Goal: Task Accomplishment & Management: Use online tool/utility

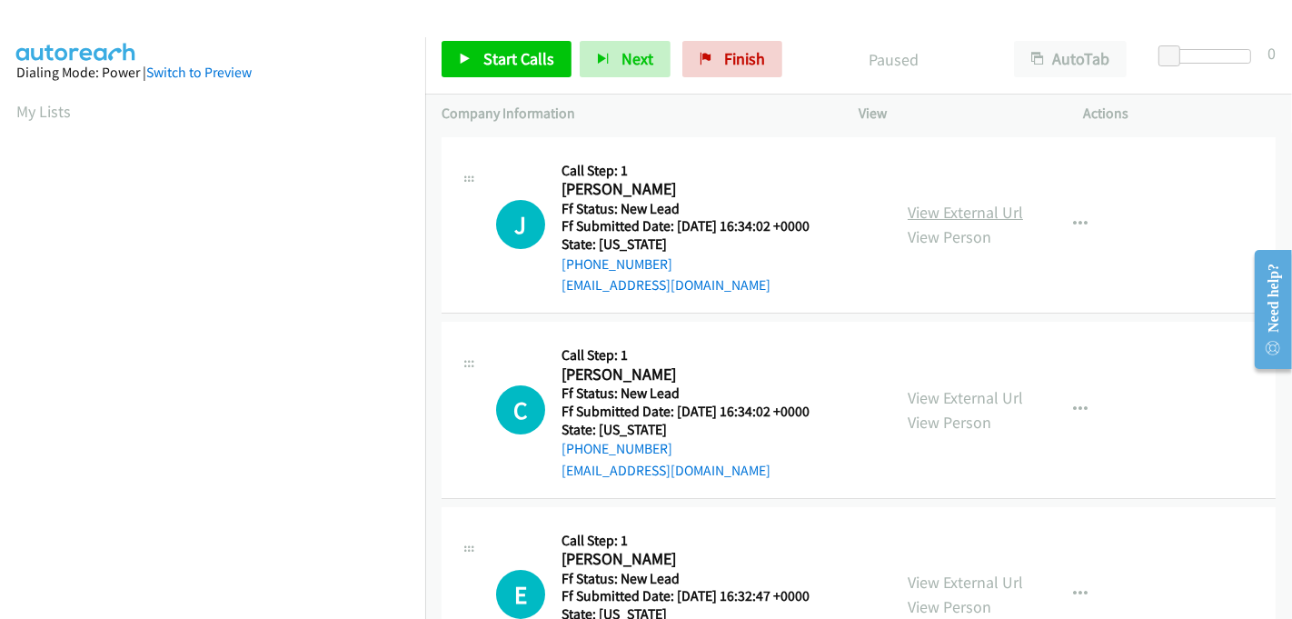
click at [941, 218] on link "View External Url" at bounding box center [965, 212] width 115 height 21
click at [952, 393] on link "View External Url" at bounding box center [965, 397] width 115 height 21
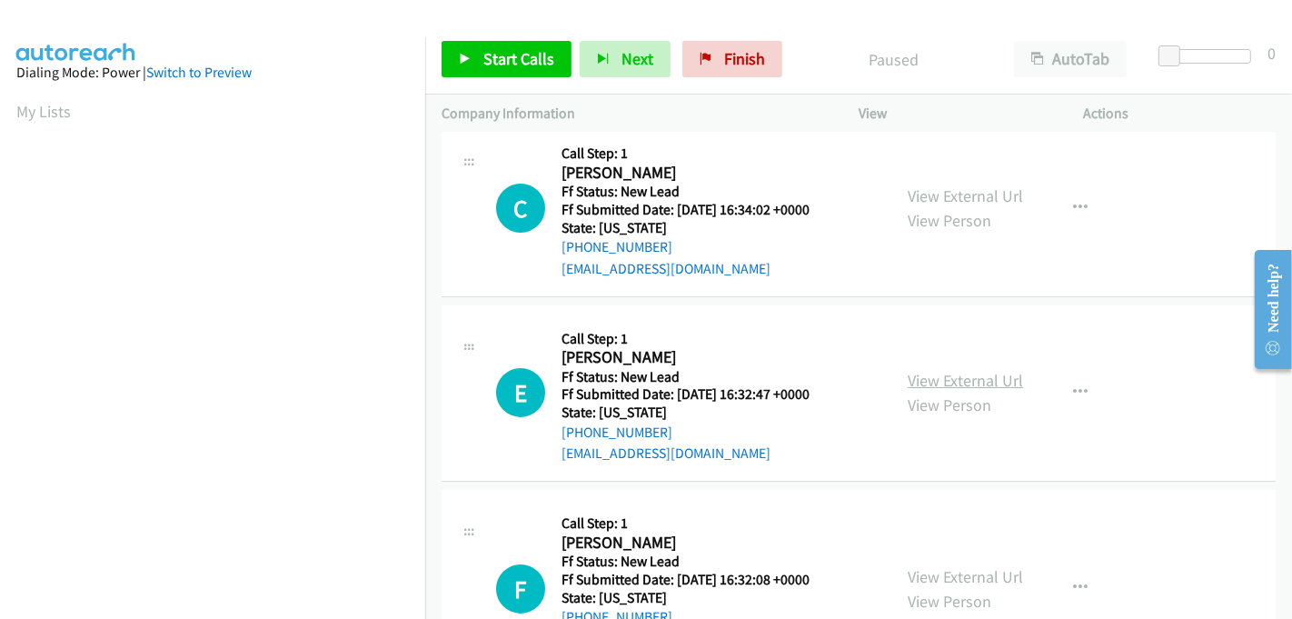
click at [943, 377] on link "View External Url" at bounding box center [965, 380] width 115 height 21
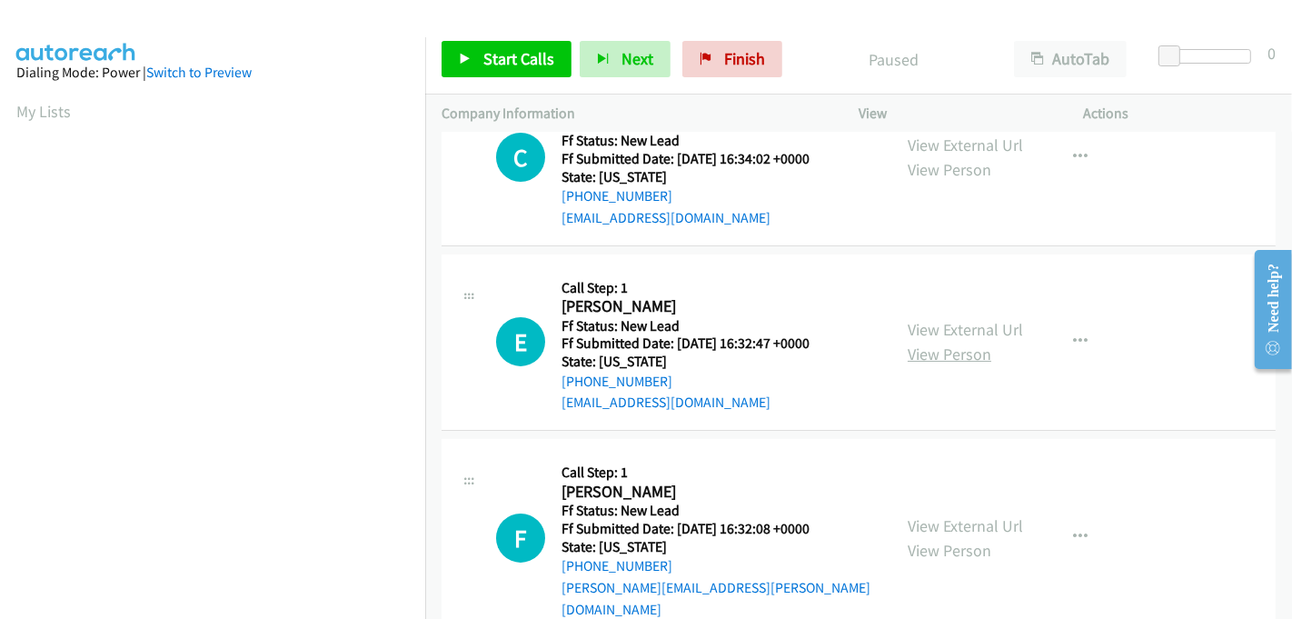
scroll to position [276, 0]
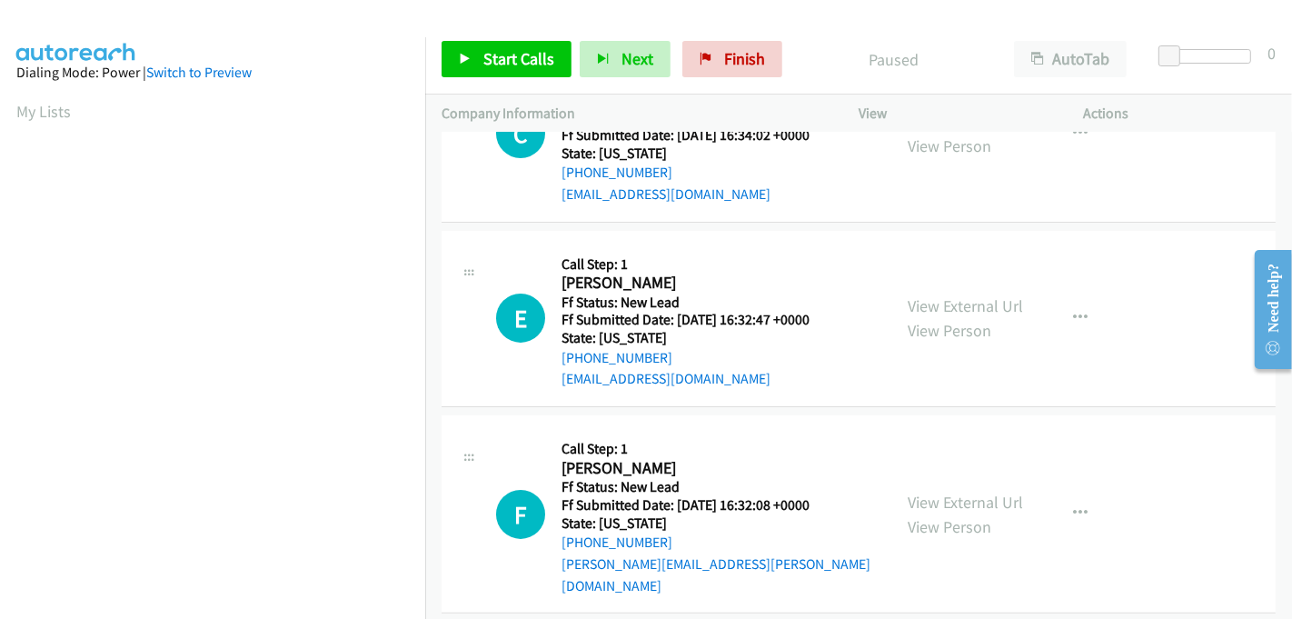
click at [954, 492] on link "View External Url" at bounding box center [965, 502] width 115 height 21
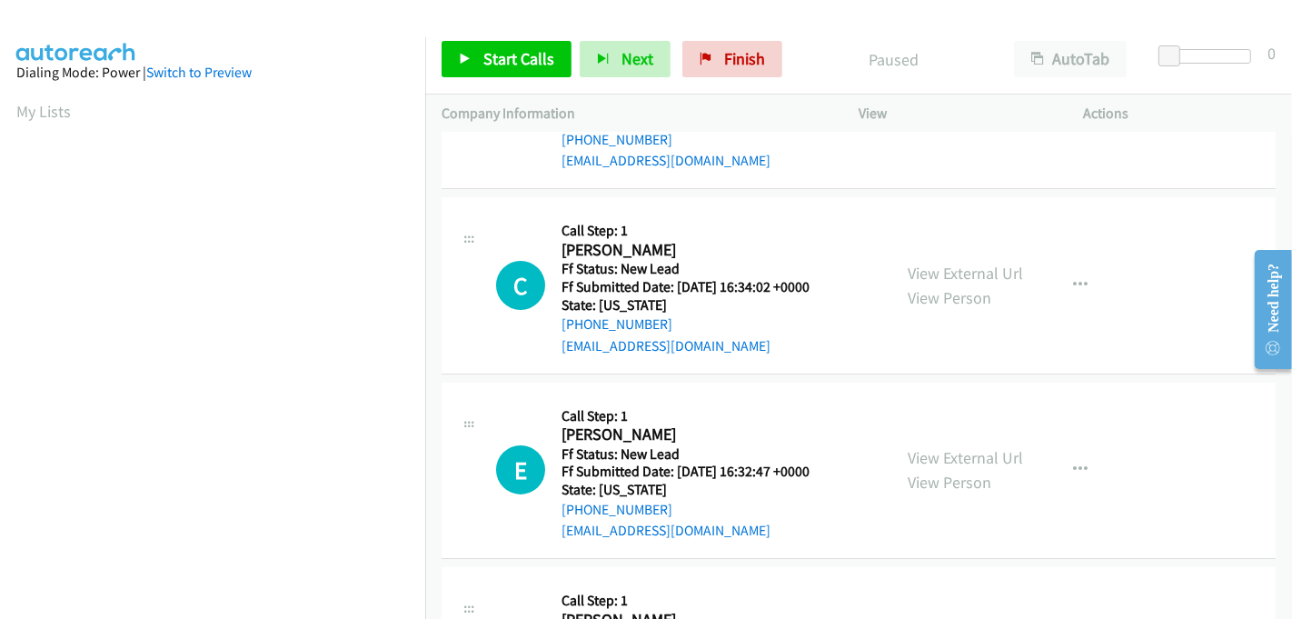
scroll to position [0, 0]
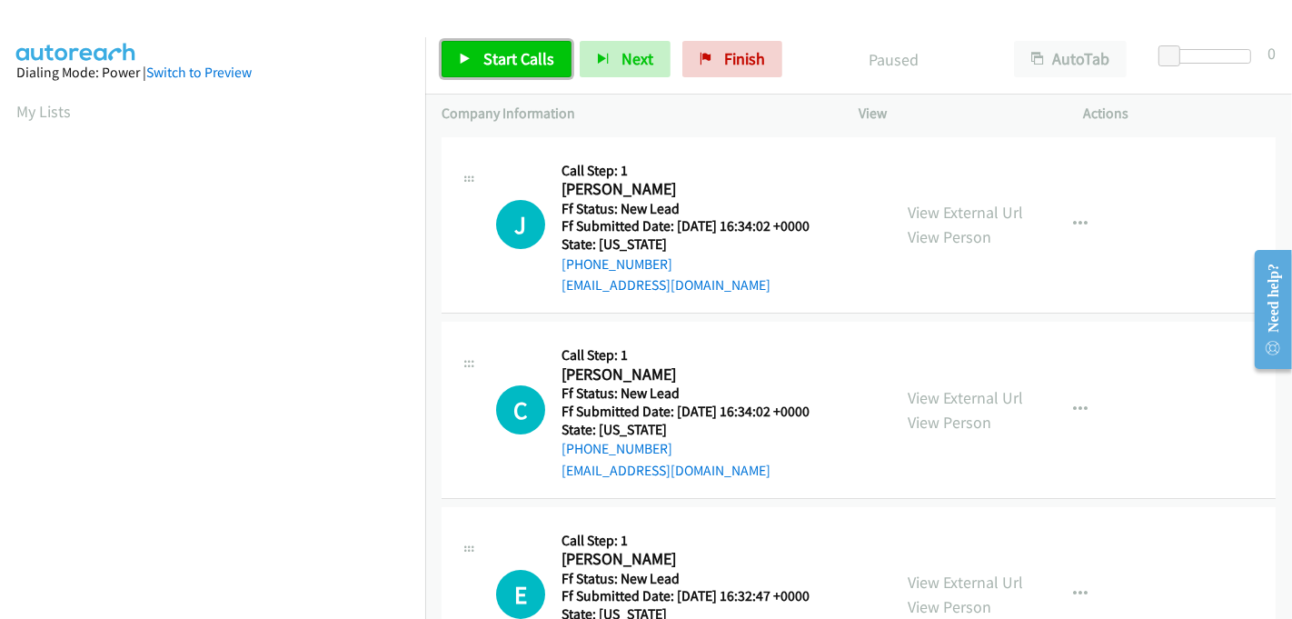
click at [492, 53] on span "Start Calls" at bounding box center [518, 58] width 71 height 21
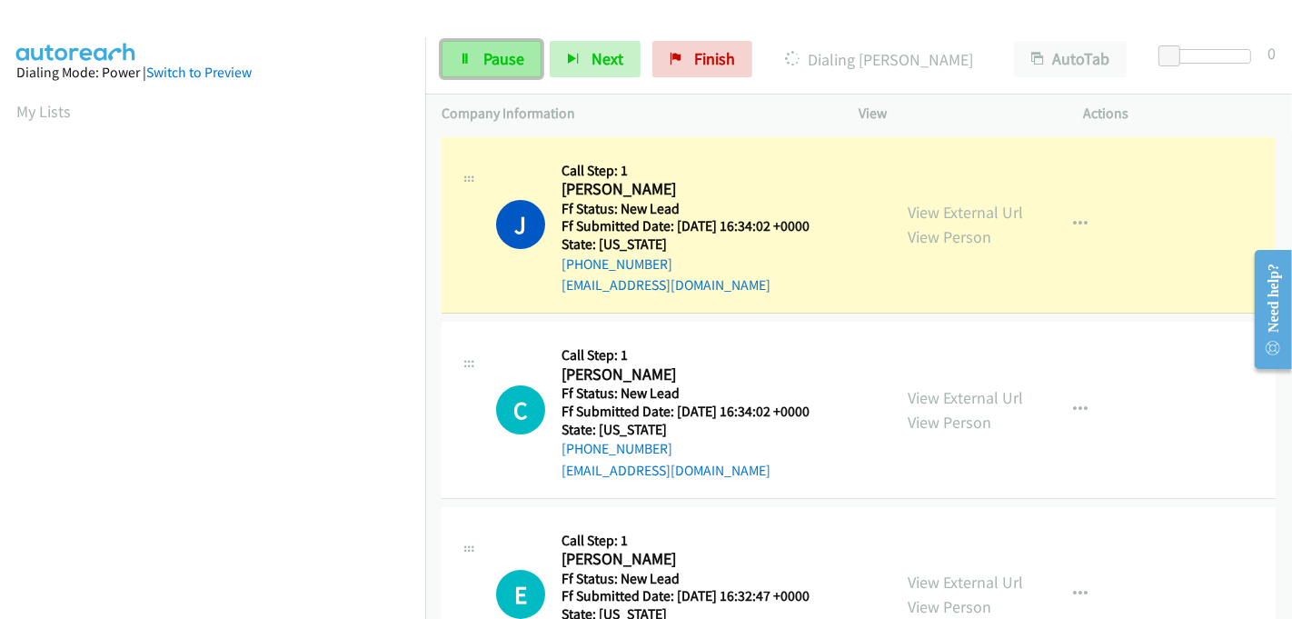
click at [506, 54] on span "Pause" at bounding box center [503, 58] width 41 height 21
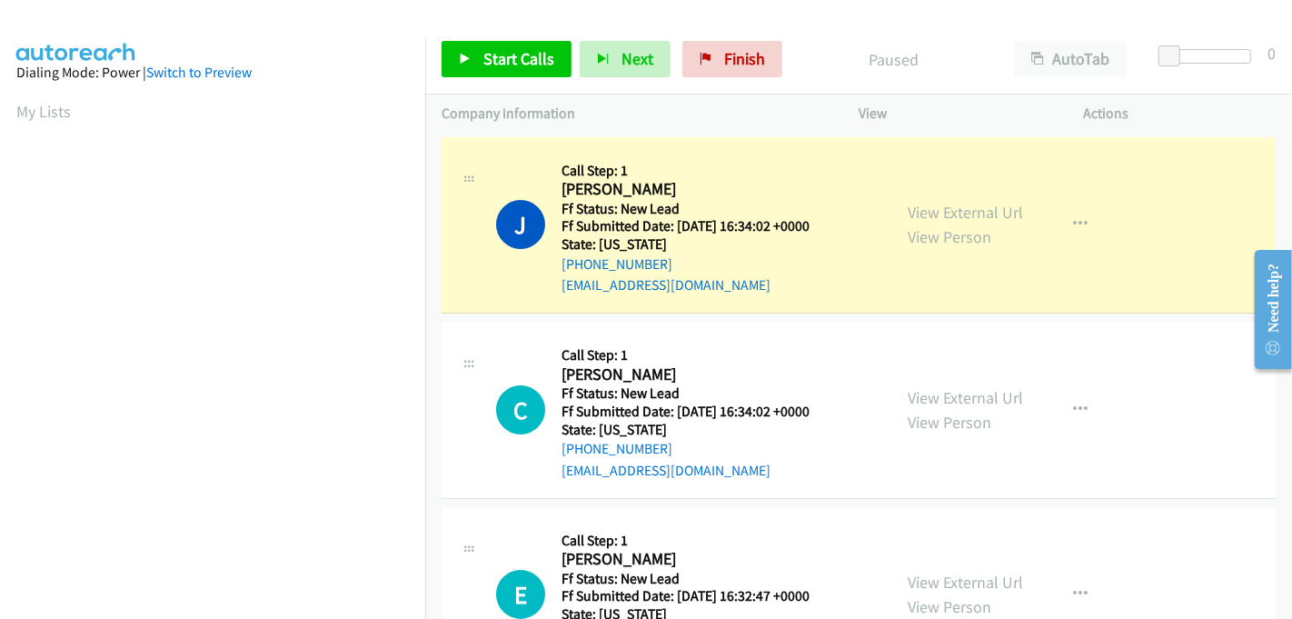
scroll to position [402, 0]
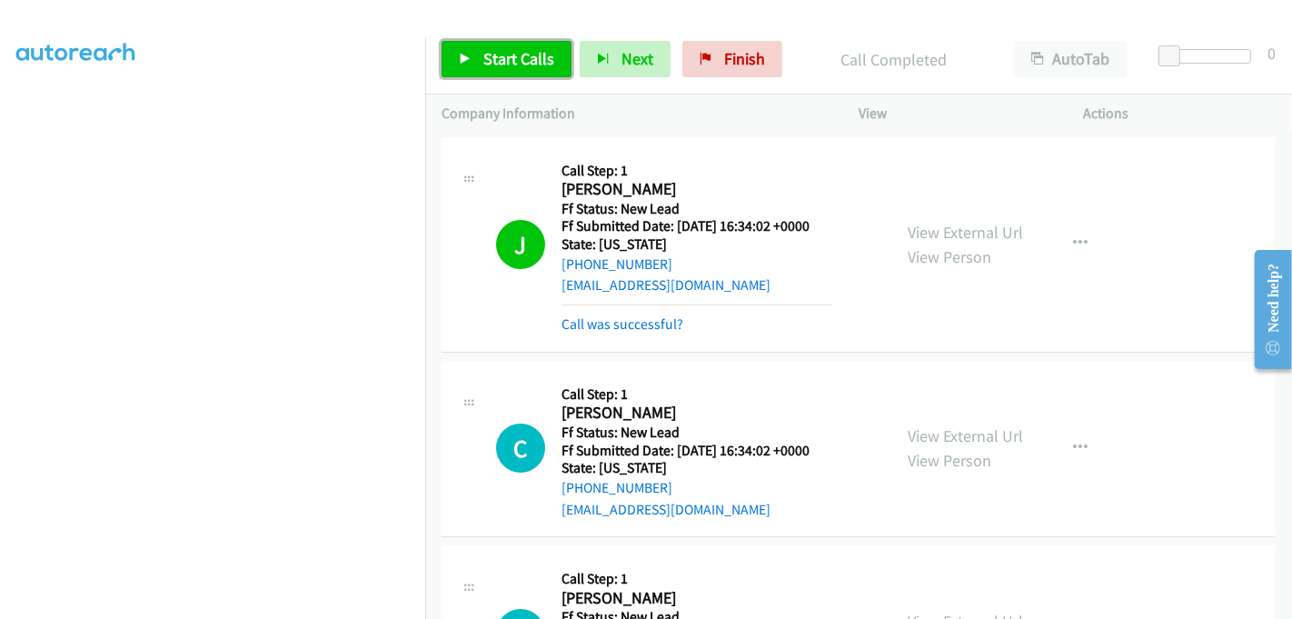
click at [518, 58] on span "Start Calls" at bounding box center [518, 58] width 71 height 21
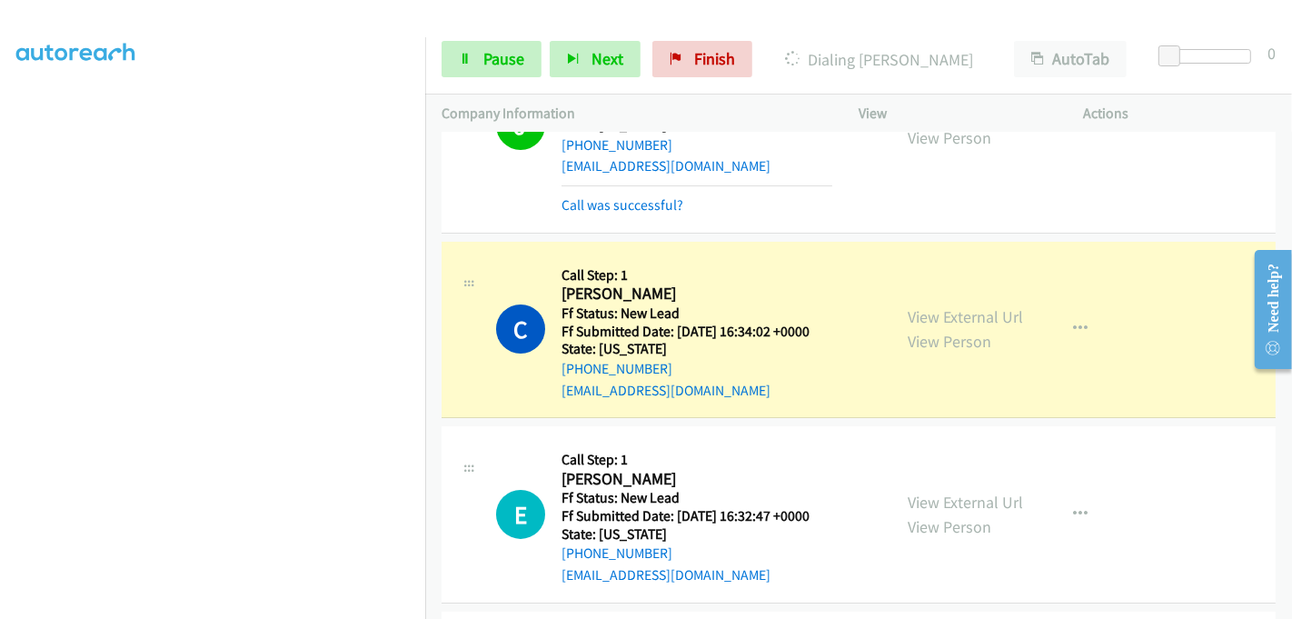
scroll to position [113, 0]
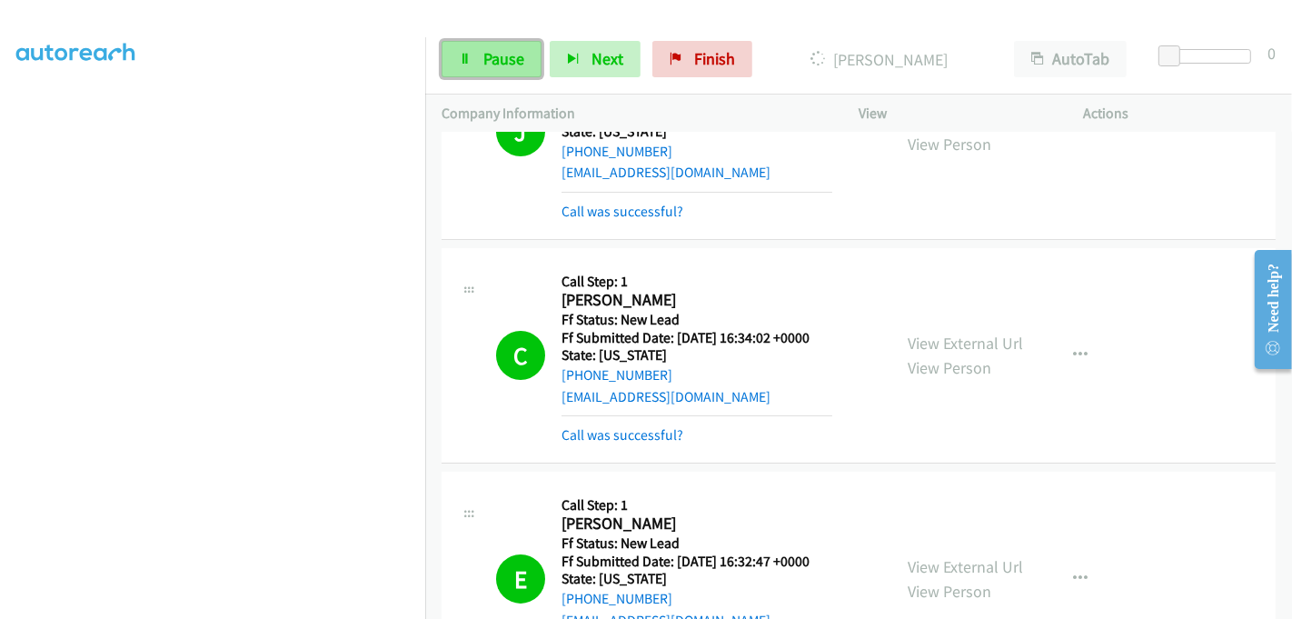
click at [503, 57] on span "Pause" at bounding box center [503, 58] width 41 height 21
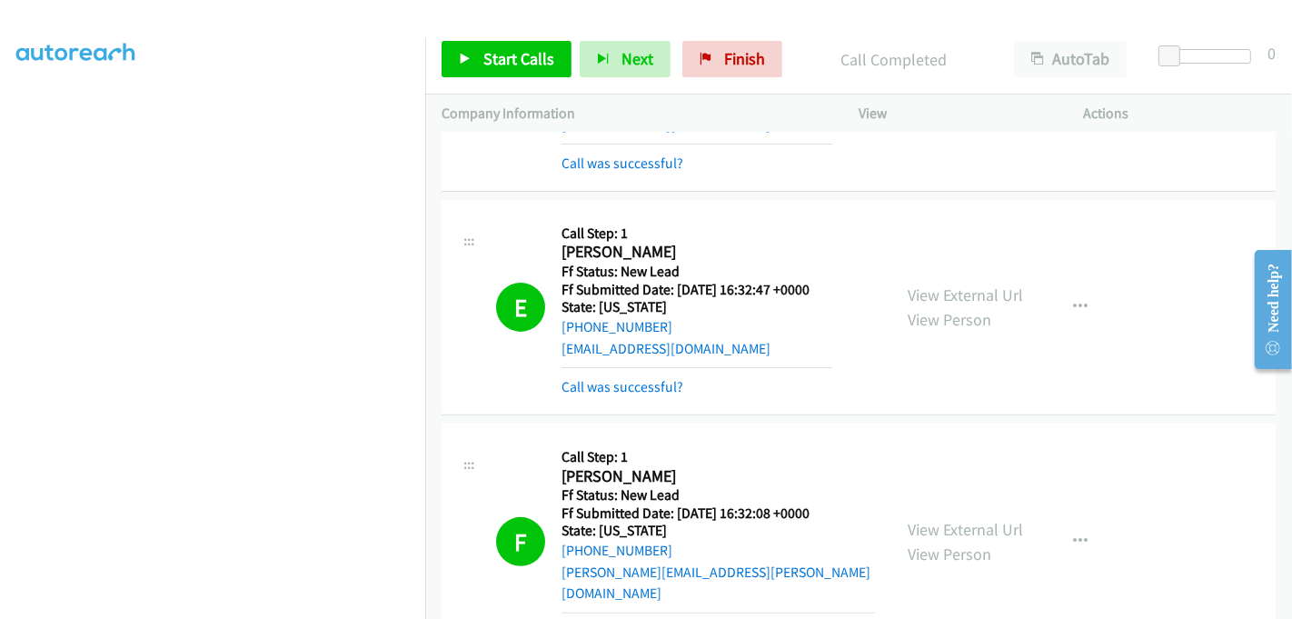
scroll to position [512, 0]
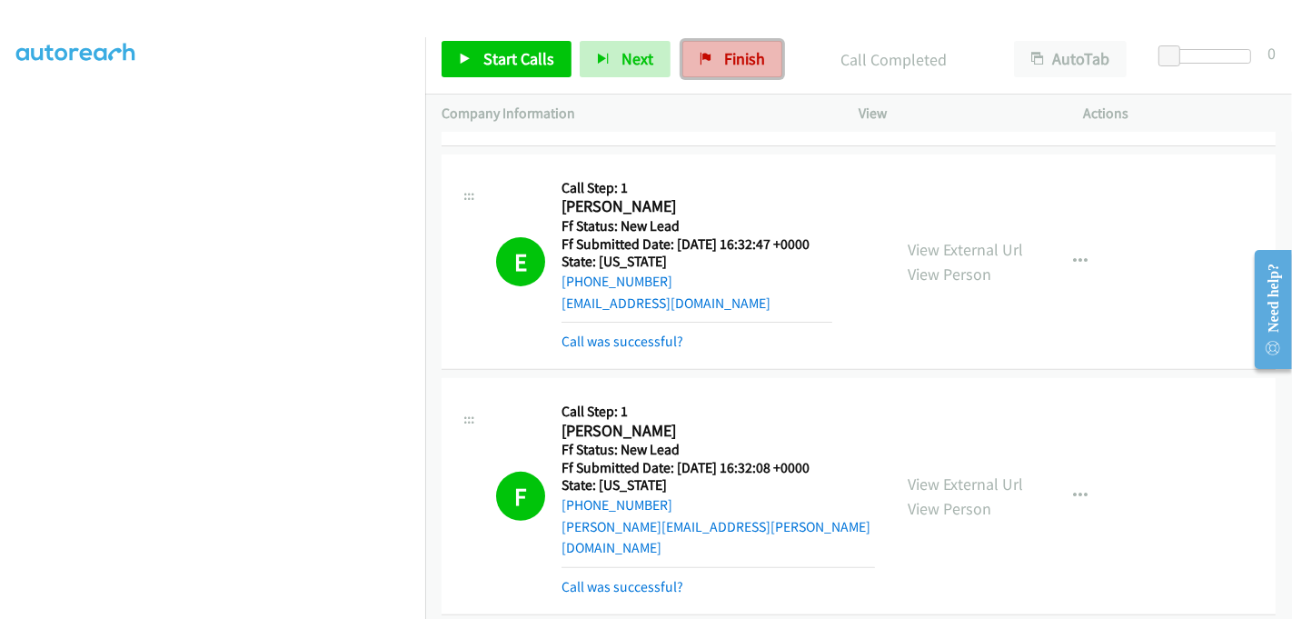
drag, startPoint x: 723, startPoint y: 64, endPoint x: 706, endPoint y: 68, distance: 17.9
click at [724, 64] on span "Finish" at bounding box center [744, 58] width 41 height 21
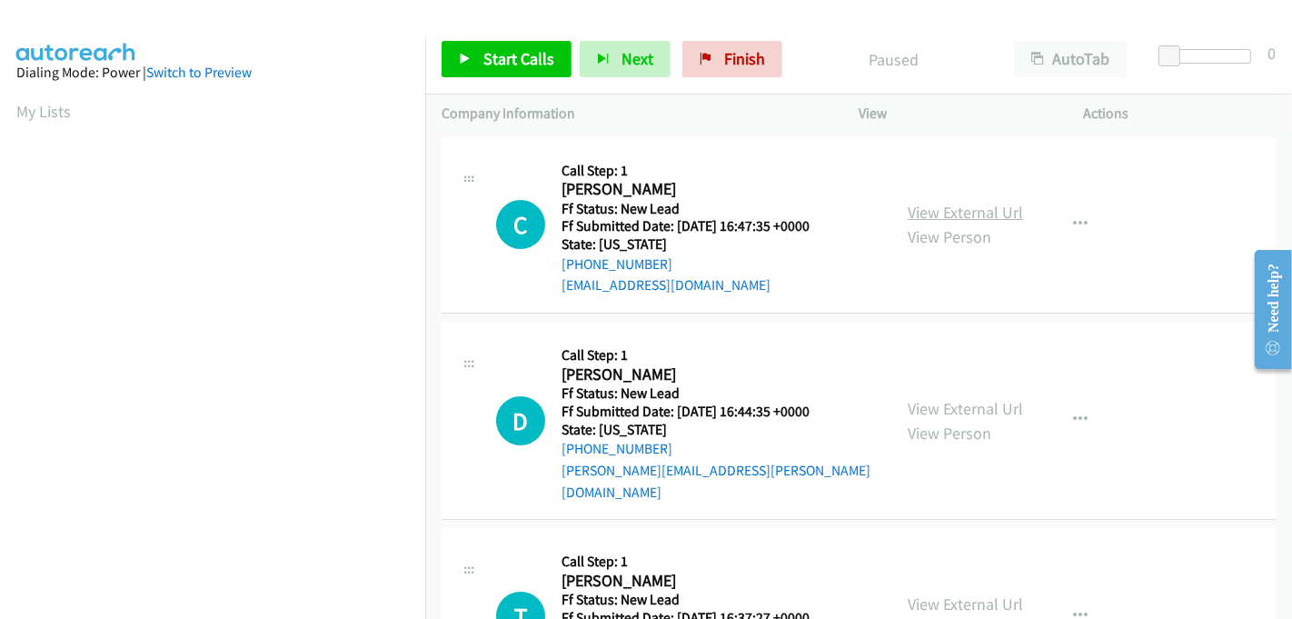
click at [960, 214] on link "View External Url" at bounding box center [965, 212] width 115 height 21
click at [935, 398] on link "View External Url" at bounding box center [965, 408] width 115 height 21
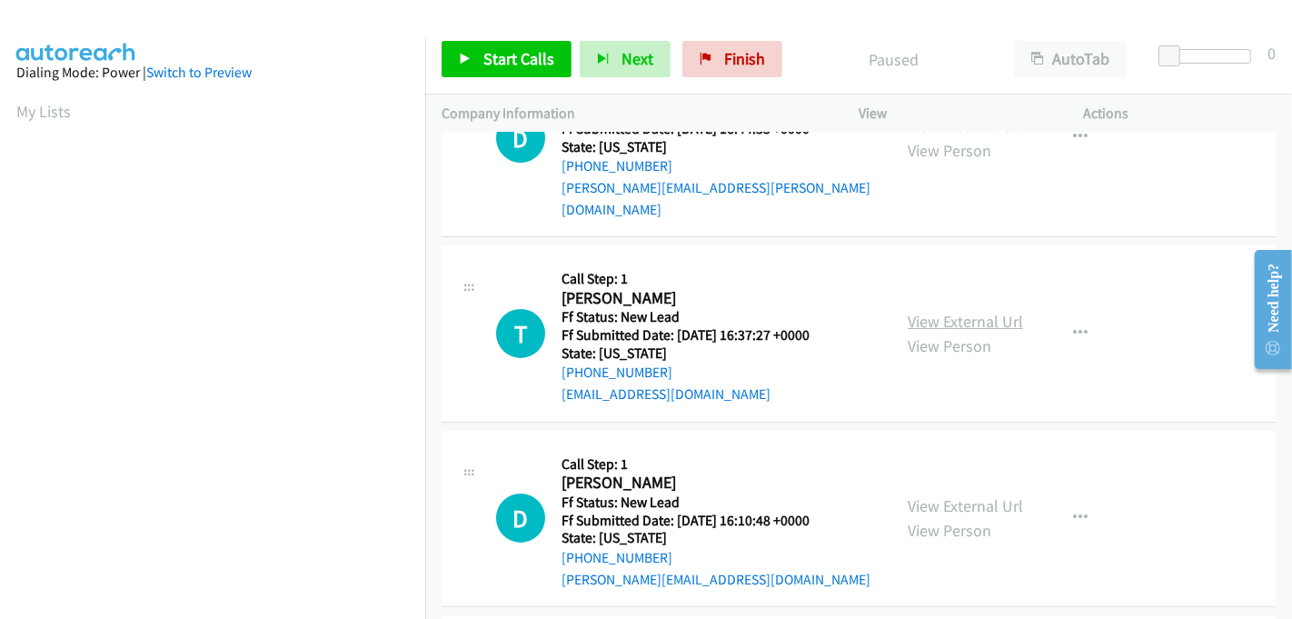
scroll to position [303, 0]
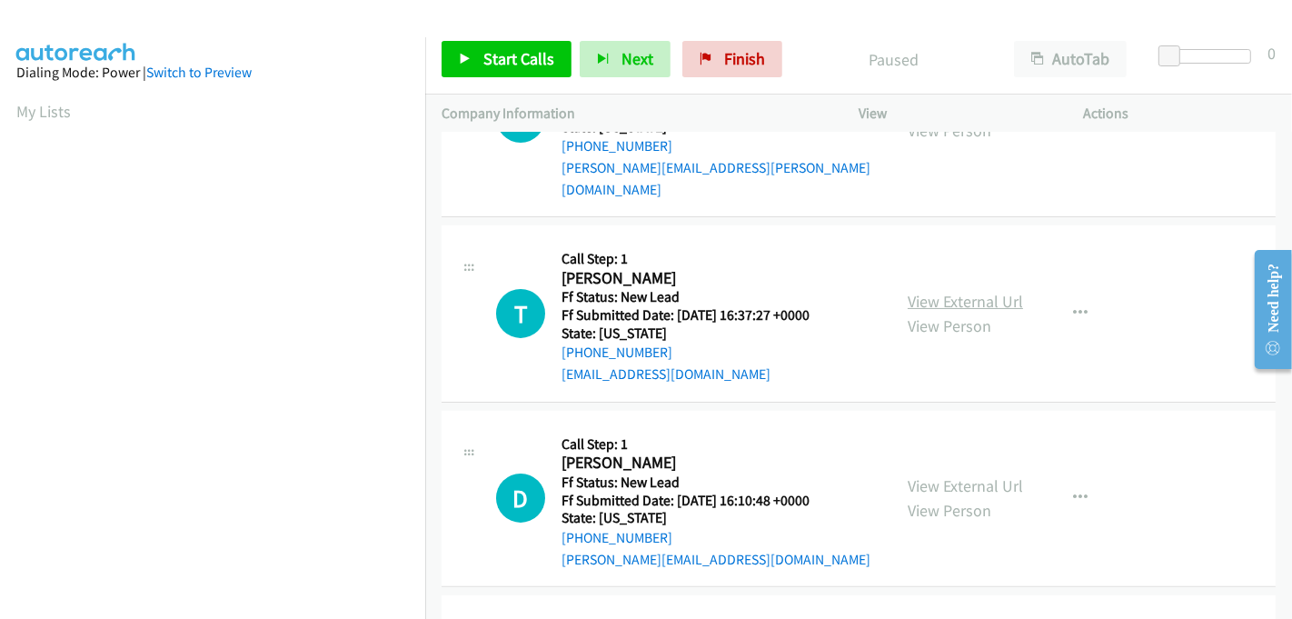
click at [958, 291] on link "View External Url" at bounding box center [965, 301] width 115 height 21
click at [950, 475] on link "View External Url" at bounding box center [965, 485] width 115 height 21
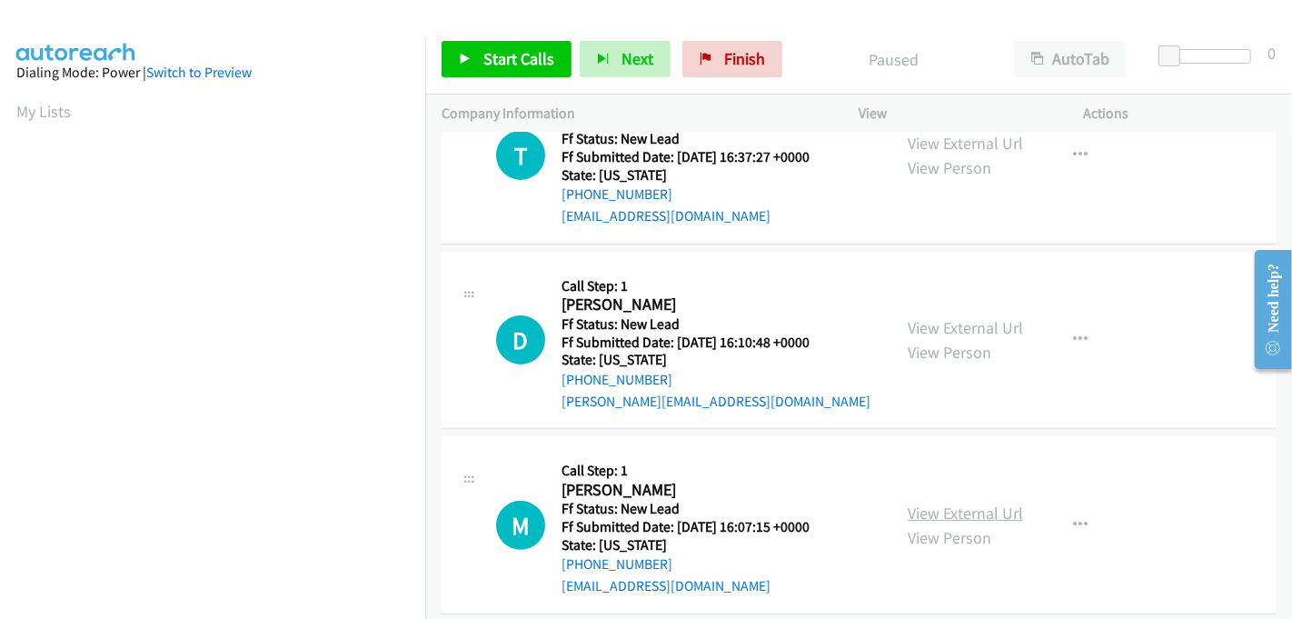
click at [967, 503] on link "View External Url" at bounding box center [965, 513] width 115 height 21
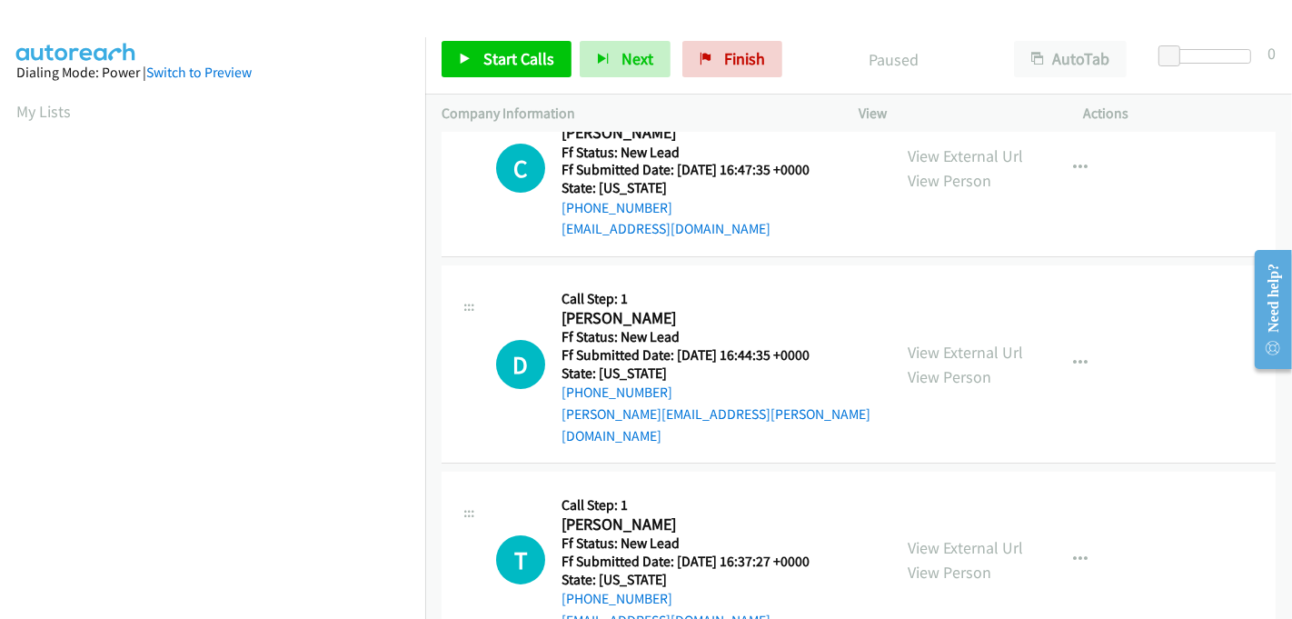
scroll to position [0, 0]
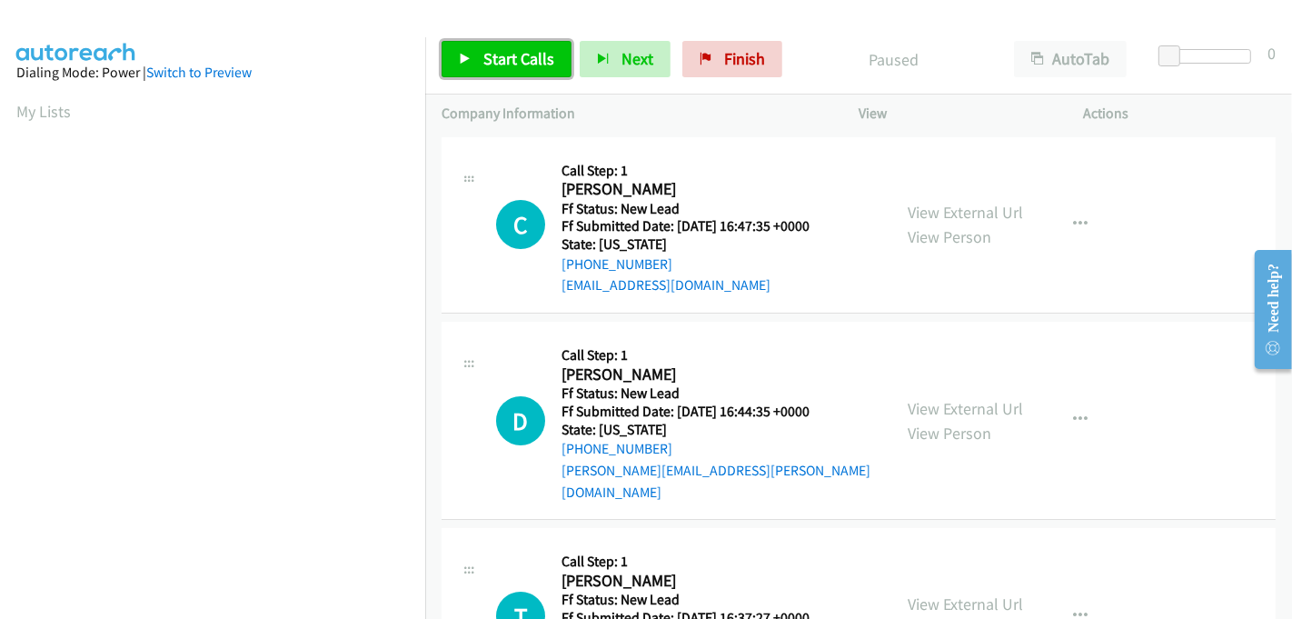
click at [530, 61] on span "Start Calls" at bounding box center [518, 58] width 71 height 21
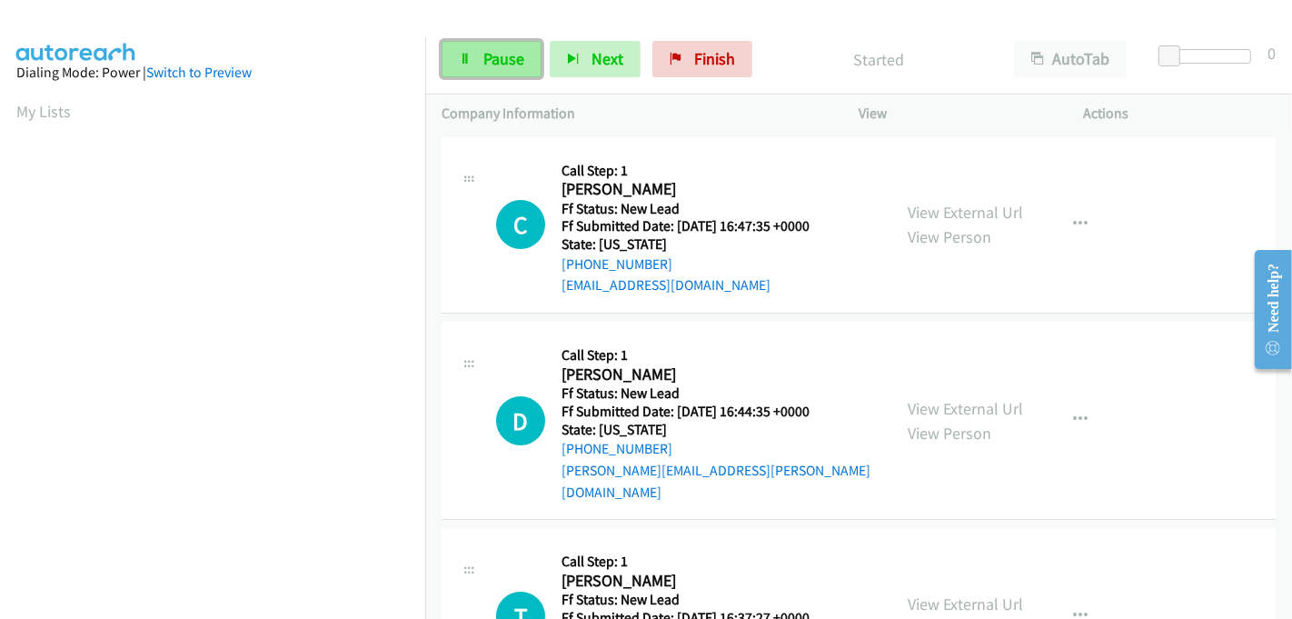
click at [483, 63] on span "Pause" at bounding box center [503, 58] width 41 height 21
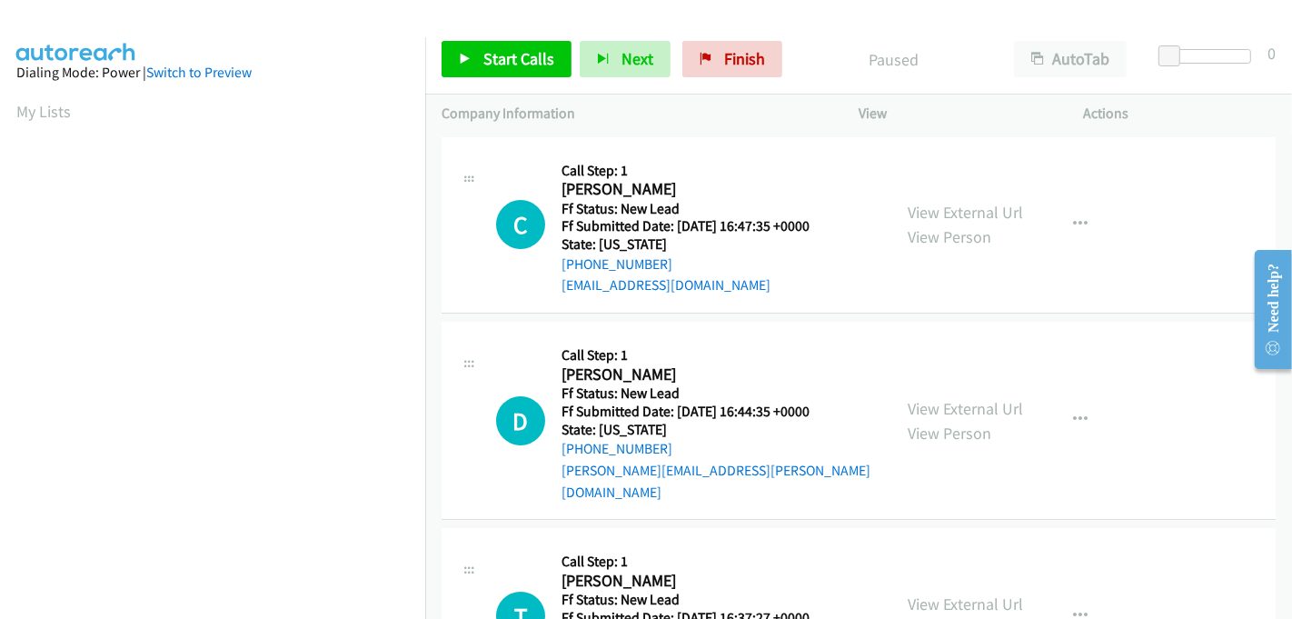
scroll to position [103, 2]
click at [504, 56] on span "Start Calls" at bounding box center [518, 58] width 71 height 21
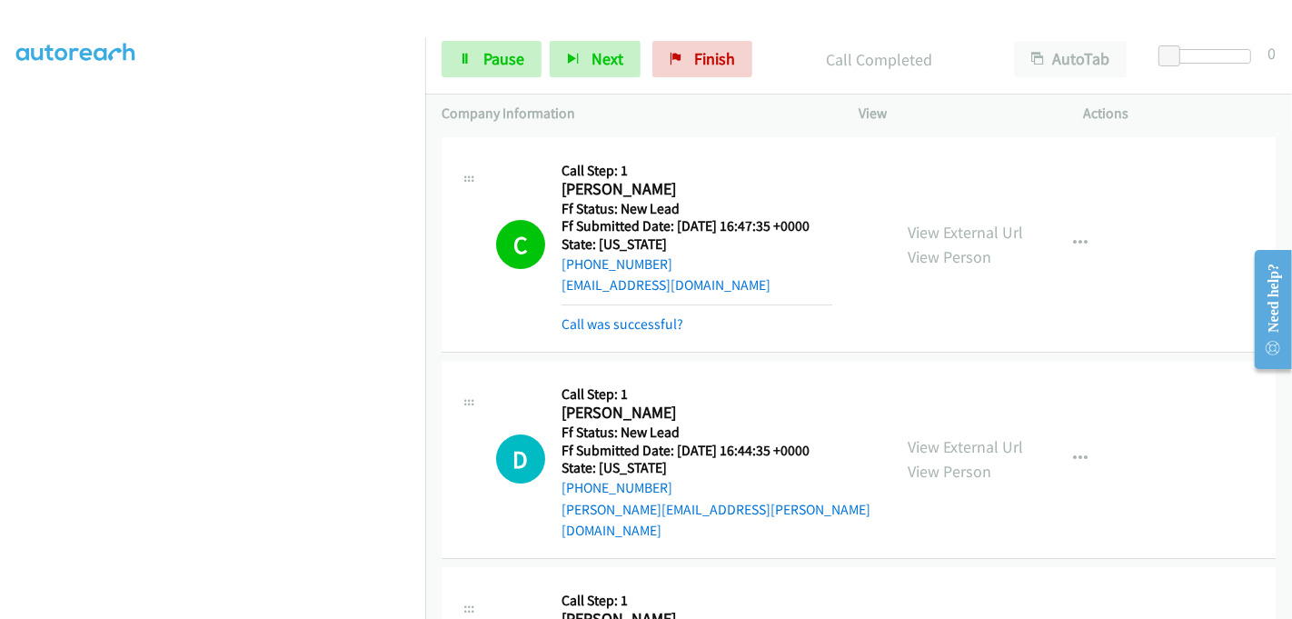
scroll to position [402, 2]
click at [501, 58] on span "Pause" at bounding box center [503, 58] width 41 height 21
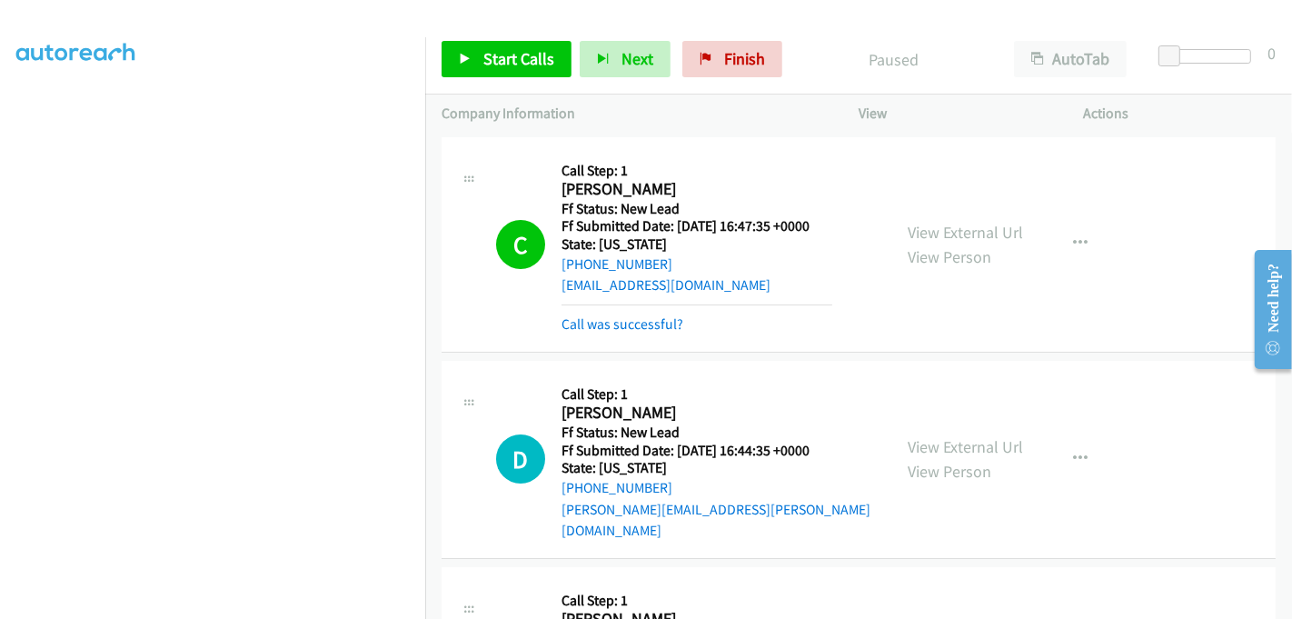
scroll to position [0, 2]
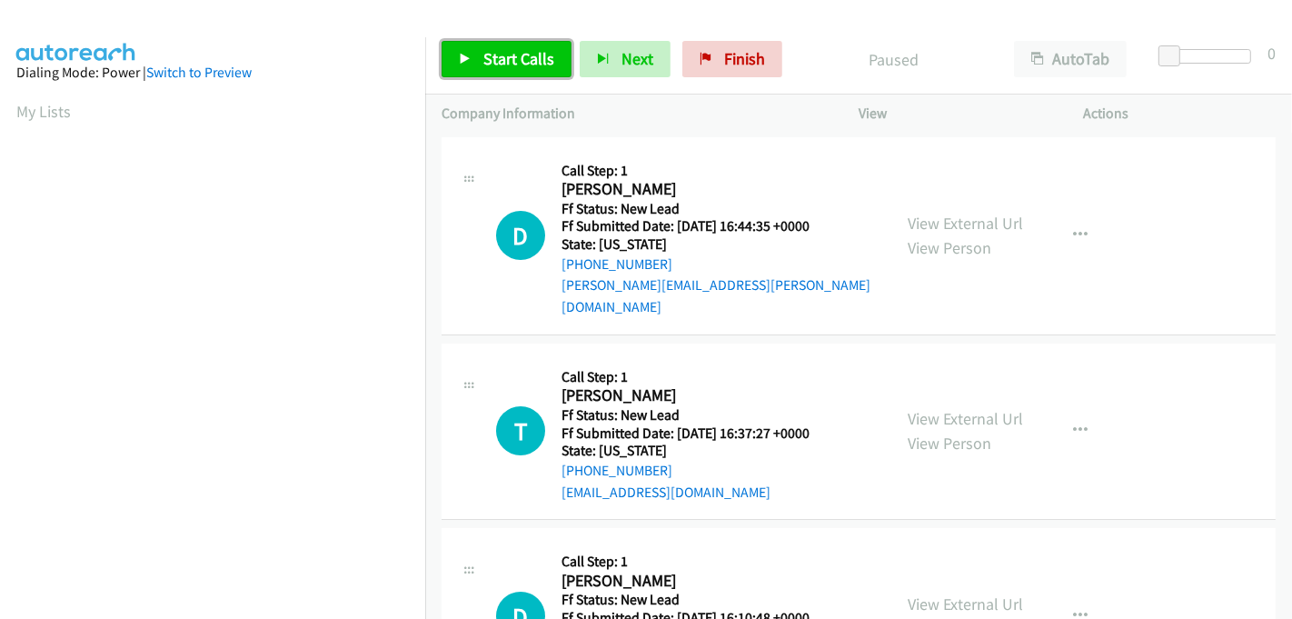
click at [491, 58] on span "Start Calls" at bounding box center [518, 58] width 71 height 21
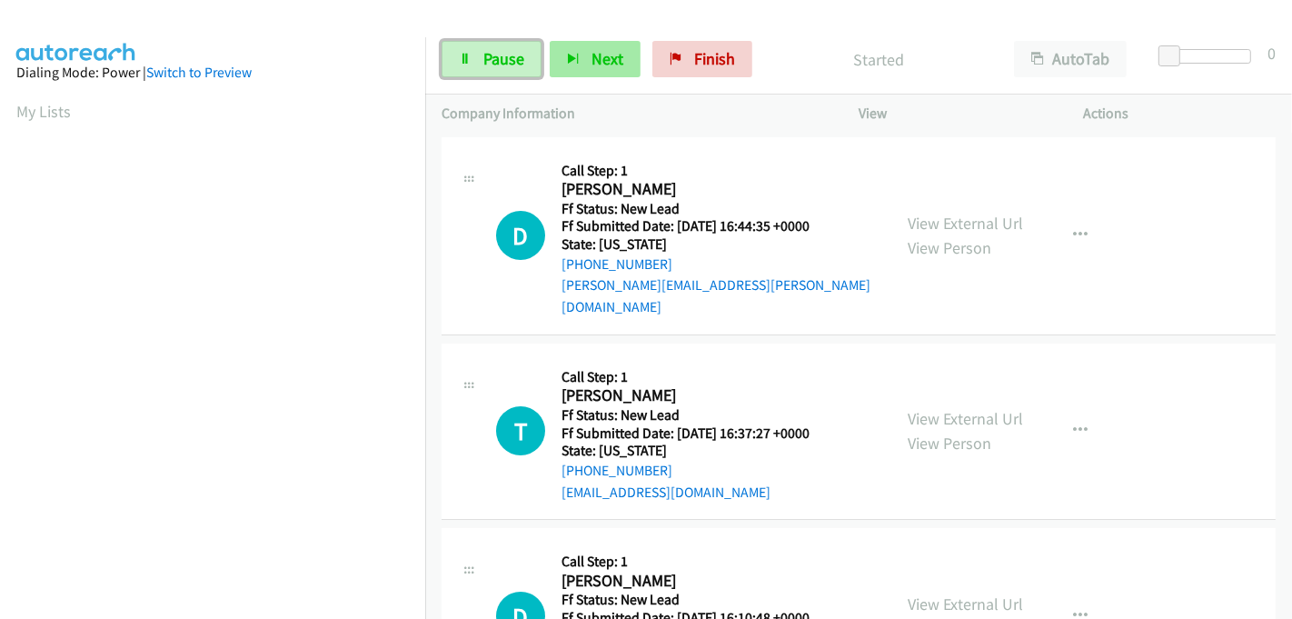
click at [485, 58] on span "Pause" at bounding box center [503, 58] width 41 height 21
click at [511, 58] on span "Pause" at bounding box center [503, 58] width 41 height 21
click at [503, 58] on span "Pause" at bounding box center [503, 58] width 41 height 21
click at [516, 61] on span "Pause" at bounding box center [503, 58] width 41 height 21
click at [509, 58] on span "Pause" at bounding box center [503, 58] width 41 height 21
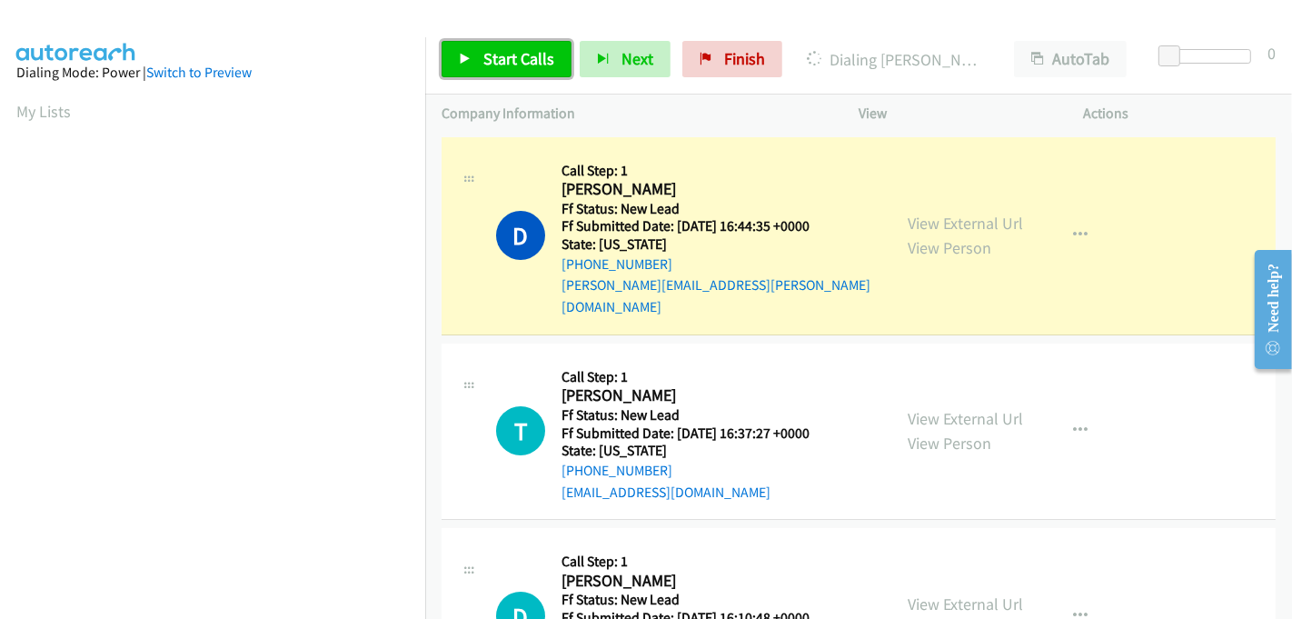
click at [490, 64] on span "Start Calls" at bounding box center [518, 58] width 71 height 21
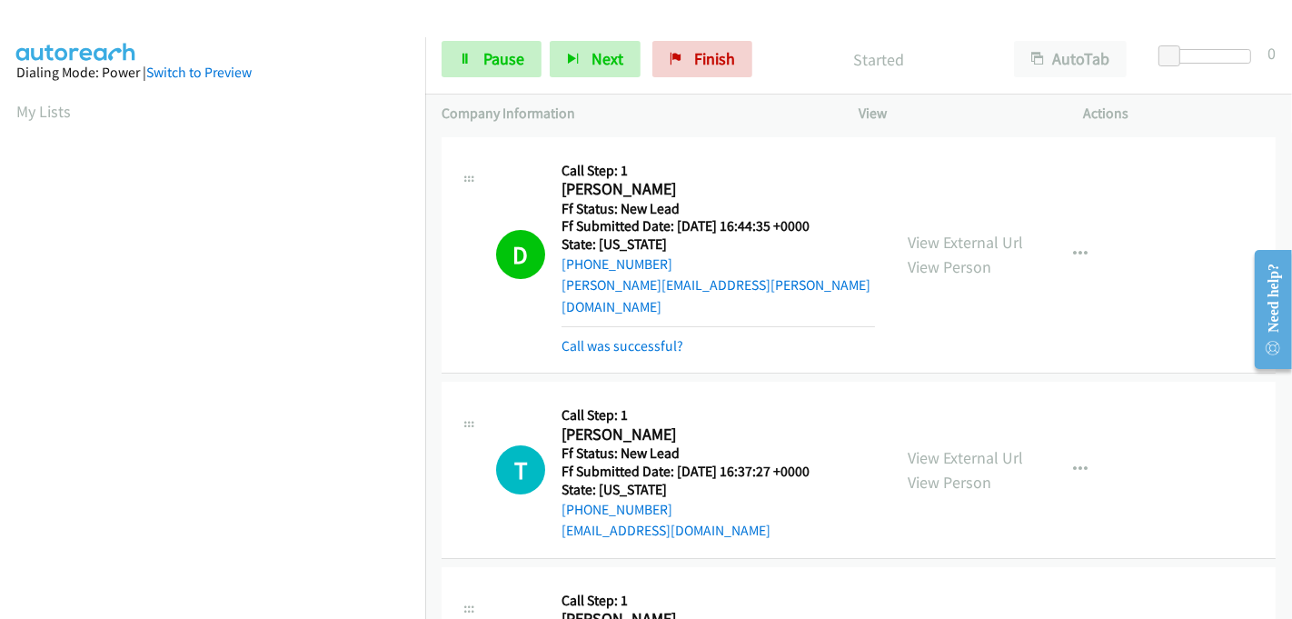
scroll to position [402, 0]
click at [495, 51] on span "Pause" at bounding box center [503, 58] width 41 height 21
click at [492, 58] on span "Pause" at bounding box center [503, 58] width 41 height 21
click at [474, 57] on link "Pause" at bounding box center [492, 59] width 100 height 36
click at [852, 41] on div "Started" at bounding box center [879, 59] width 237 height 36
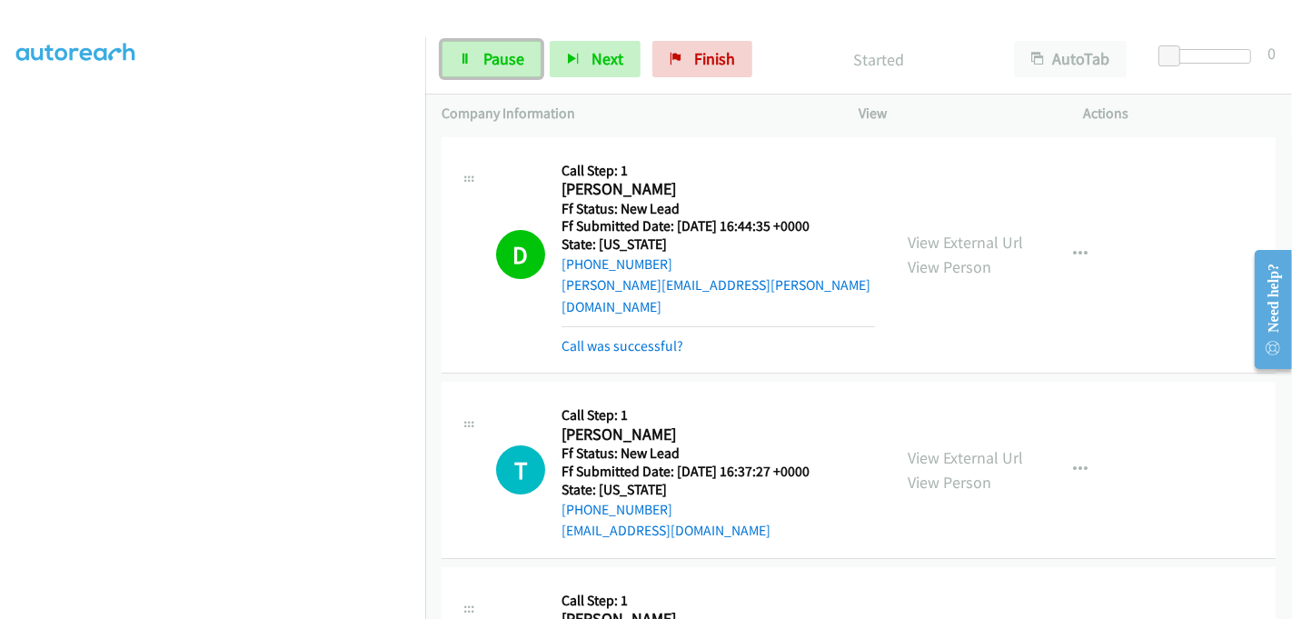
click at [493, 57] on span "Pause" at bounding box center [503, 58] width 41 height 21
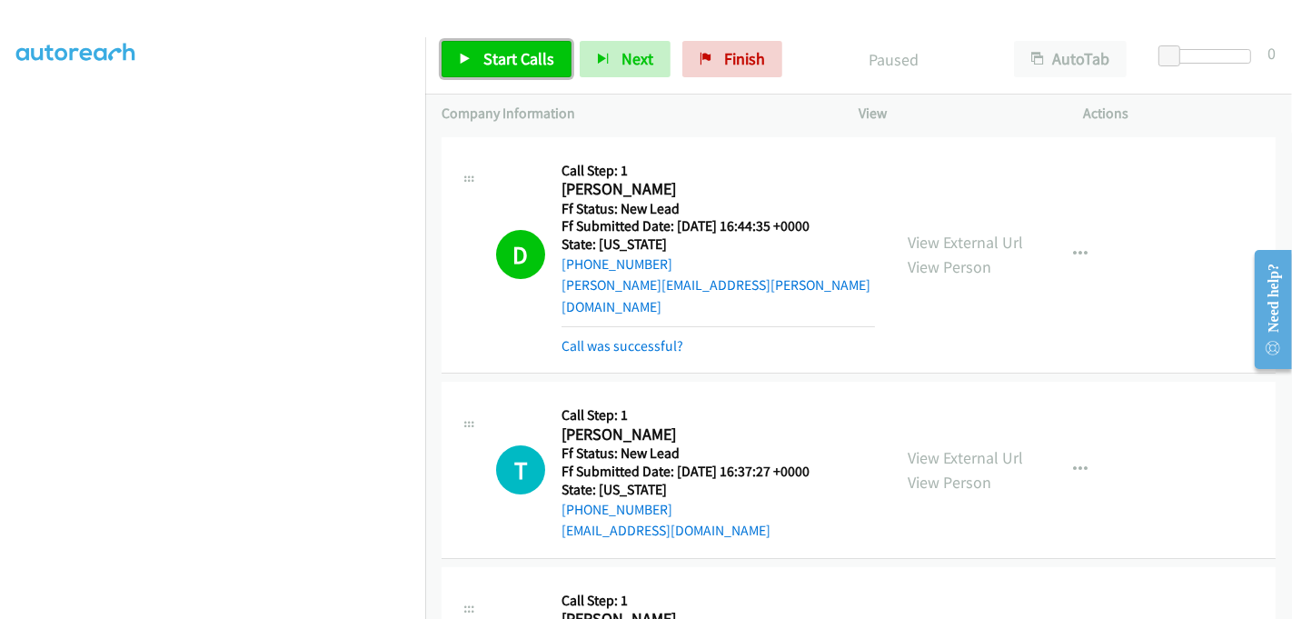
click at [493, 59] on span "Start Calls" at bounding box center [518, 58] width 71 height 21
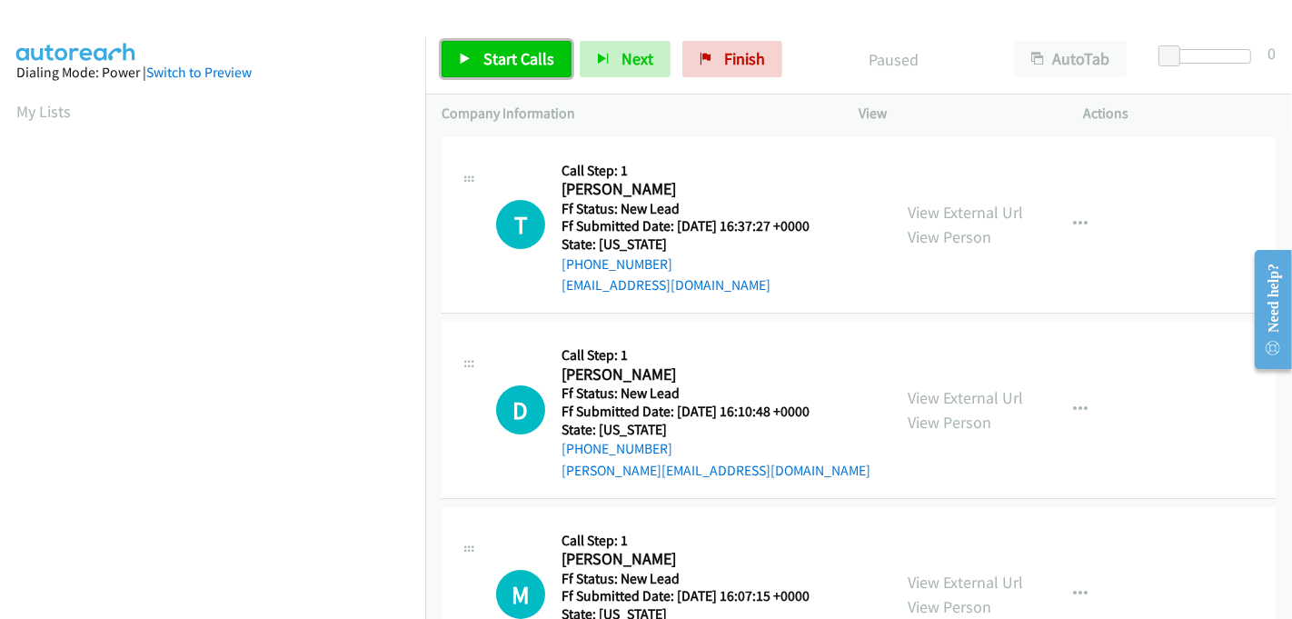
click at [518, 53] on span "Start Calls" at bounding box center [518, 58] width 71 height 21
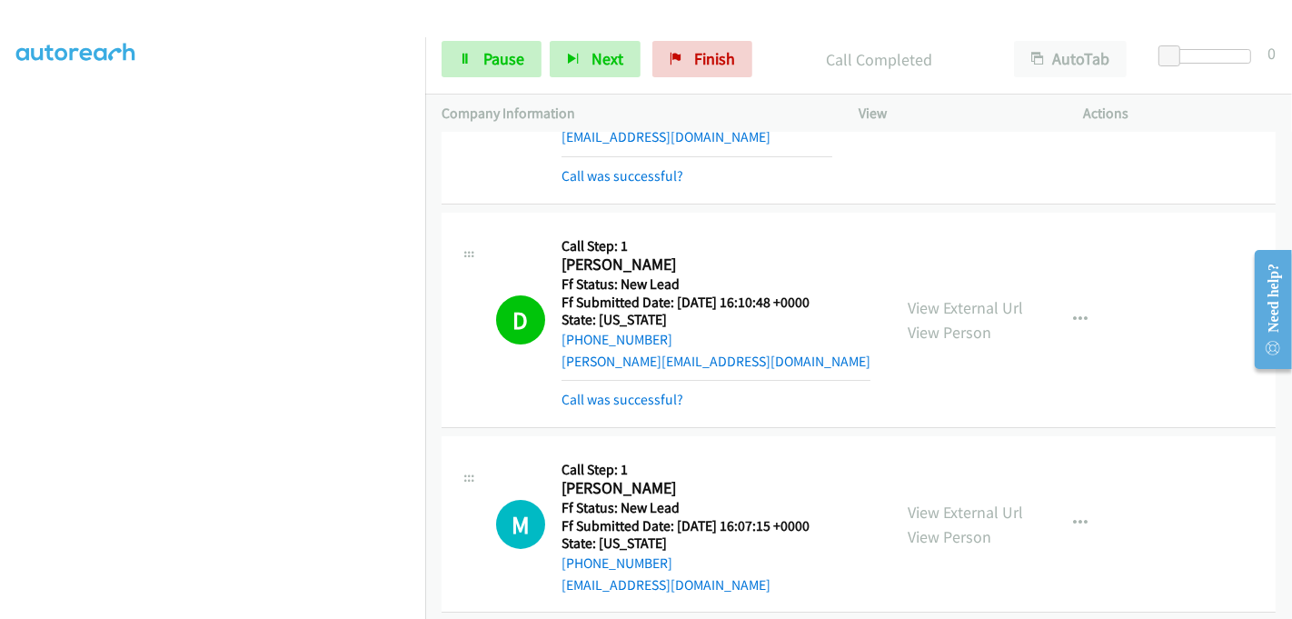
scroll to position [168, 0]
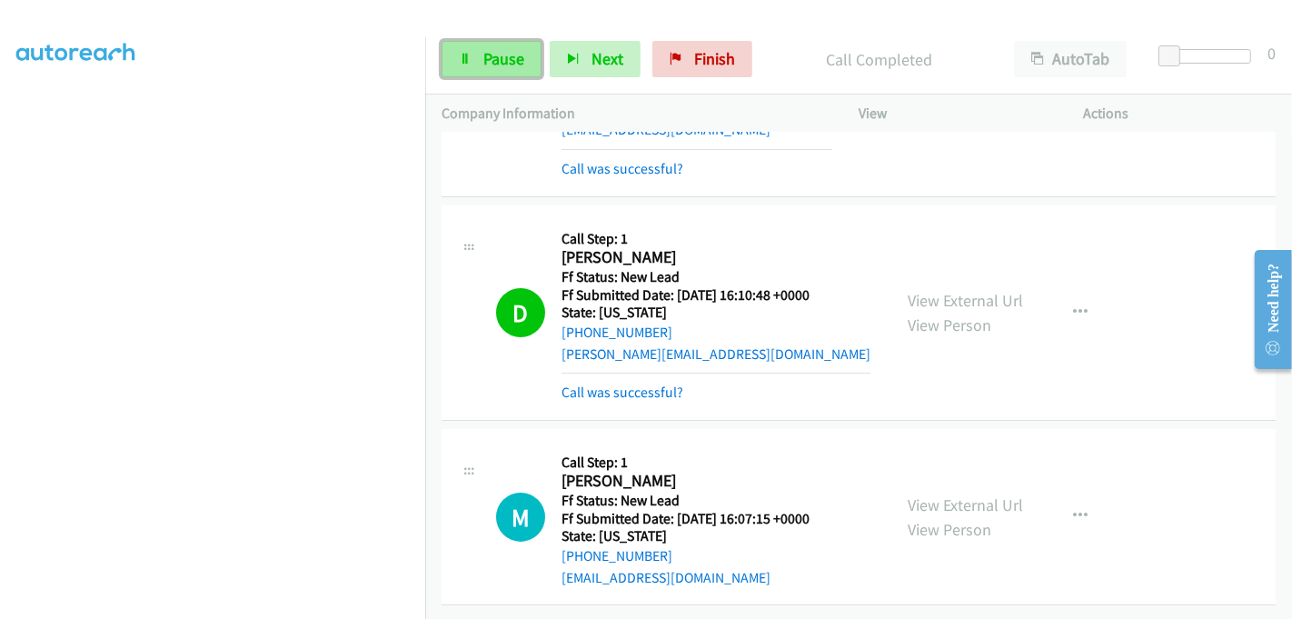
click at [490, 60] on span "Pause" at bounding box center [503, 58] width 41 height 21
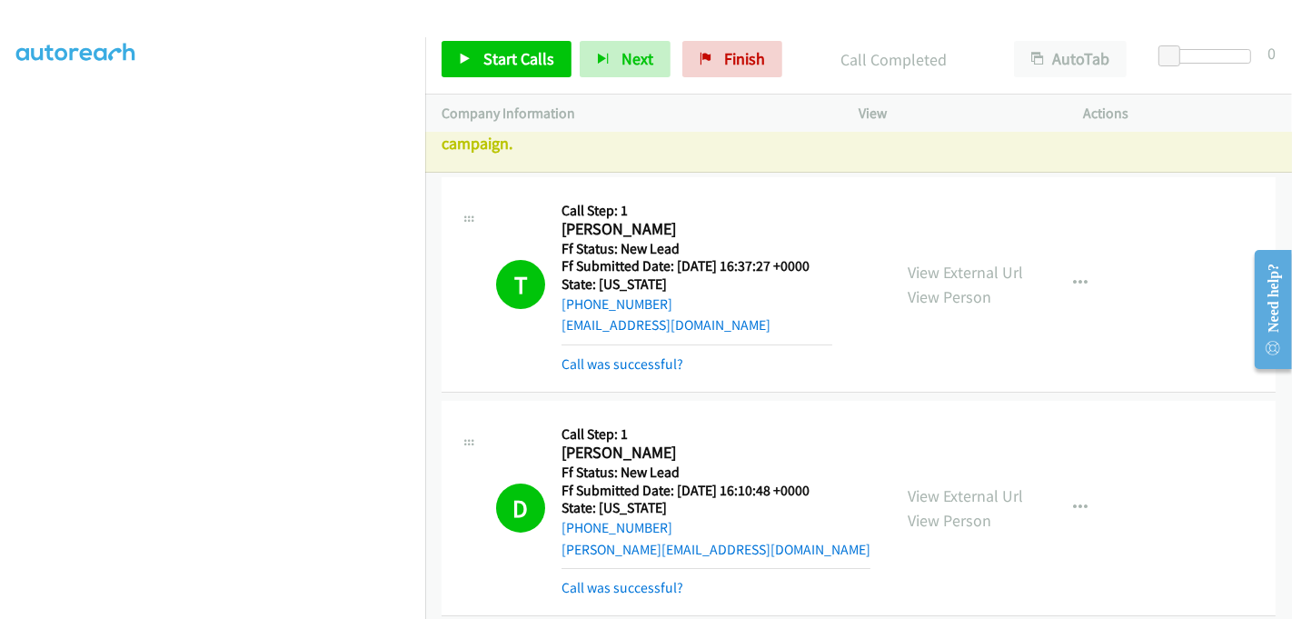
scroll to position [0, 0]
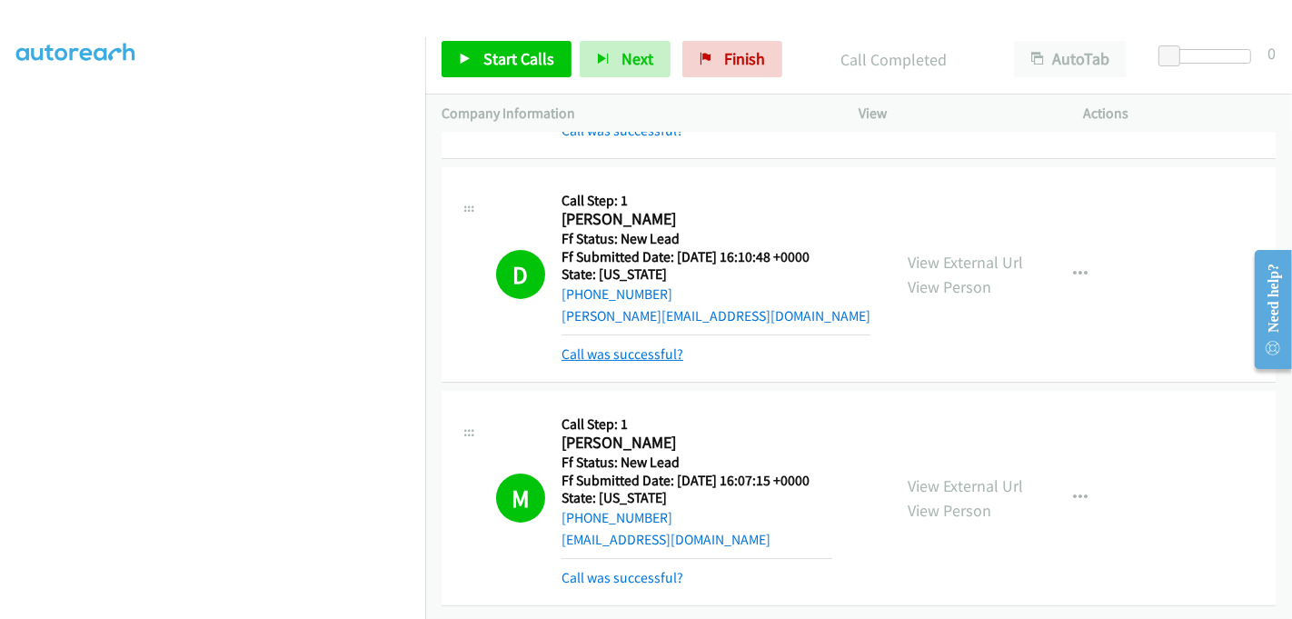
click at [663, 345] on link "Call was successful?" at bounding box center [623, 353] width 122 height 17
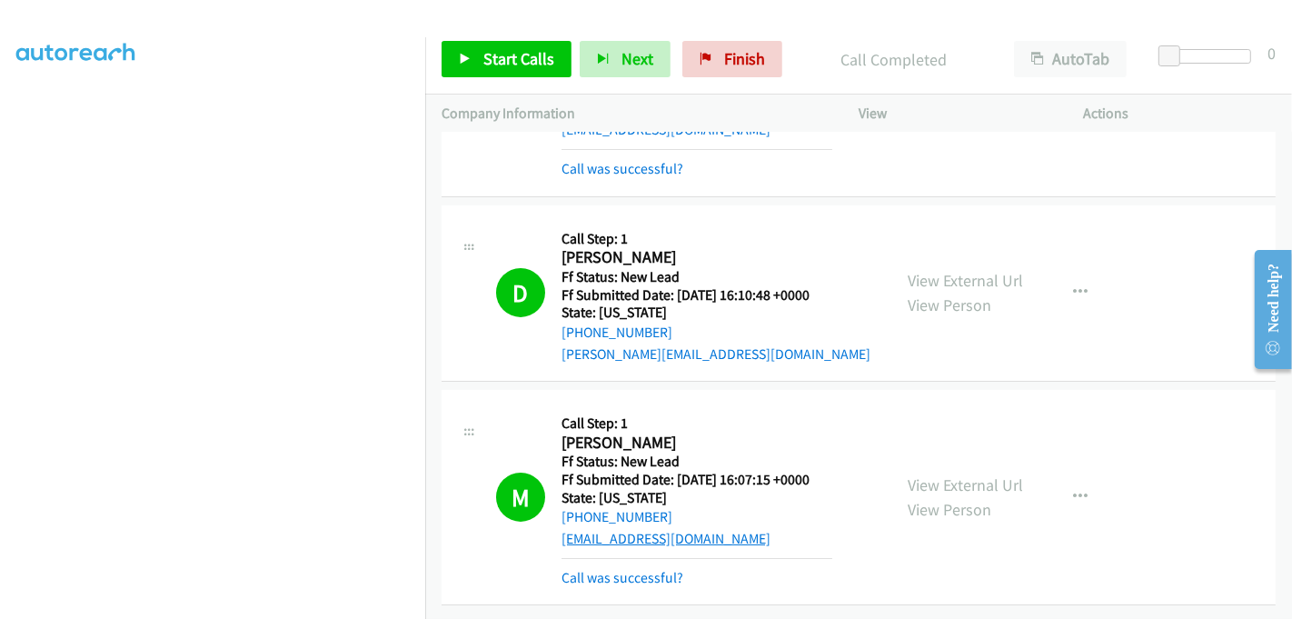
scroll to position [251, 0]
click at [639, 569] on link "Call was successful?" at bounding box center [623, 577] width 122 height 17
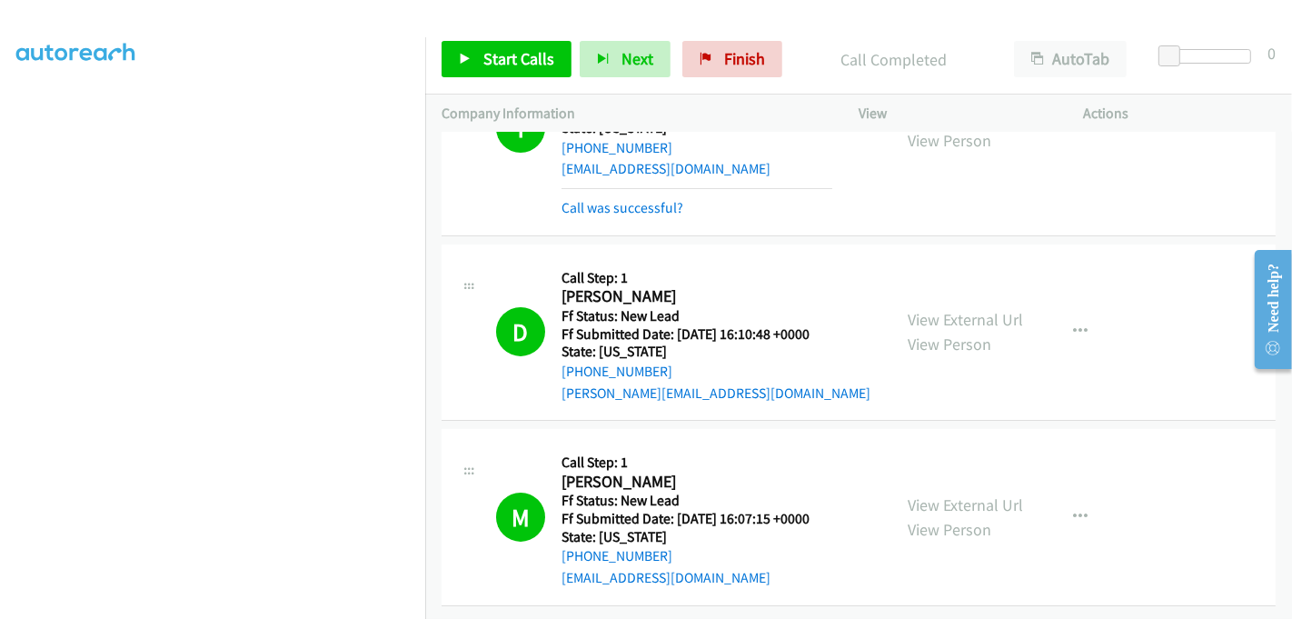
scroll to position [213, 0]
click at [737, 63] on span "Finish" at bounding box center [744, 58] width 41 height 21
